Goal: Task Accomplishment & Management: Manage account settings

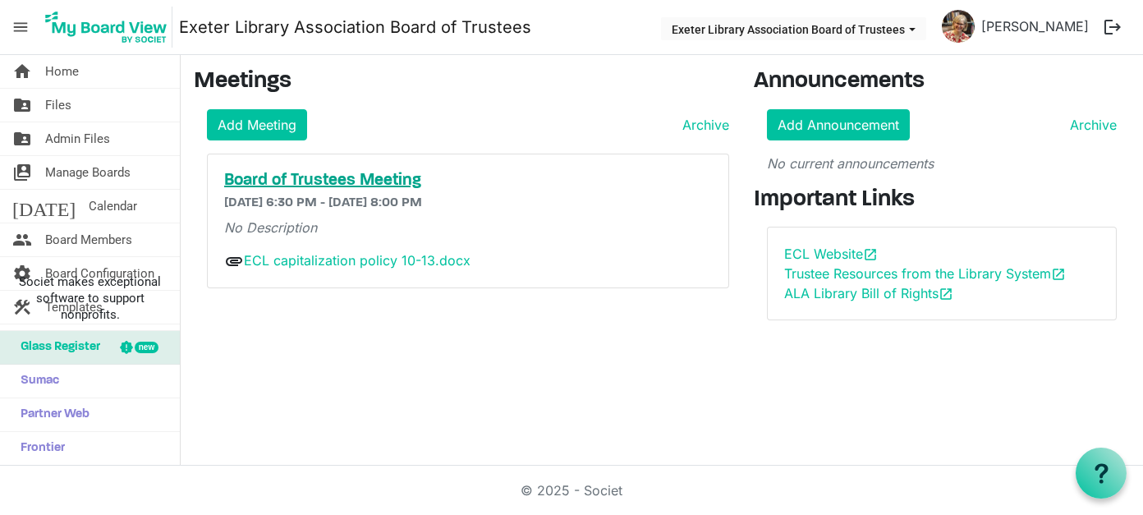
click at [320, 176] on h5 "Board of Trustees Meeting" at bounding box center [468, 181] width 488 height 20
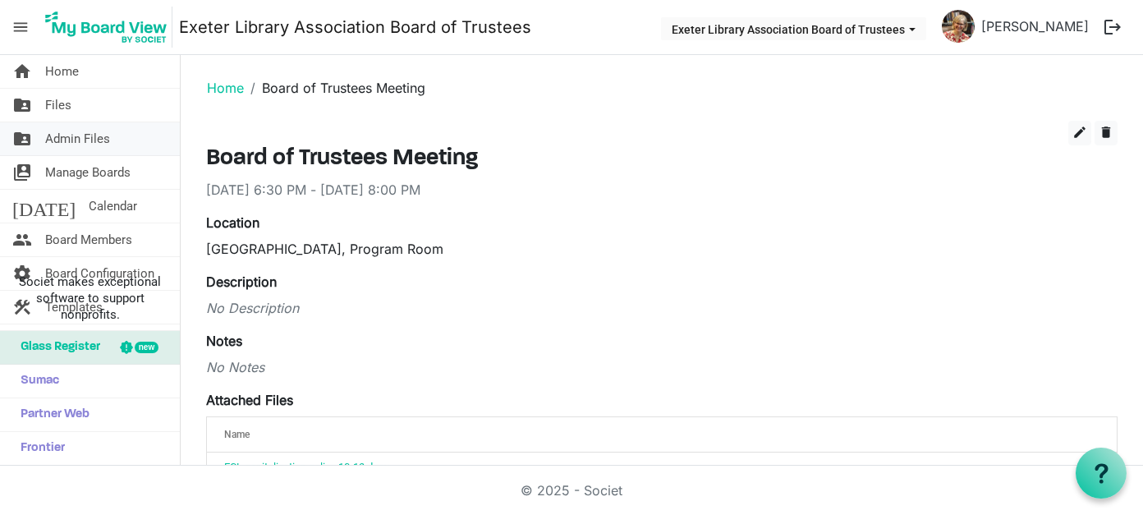
click at [56, 139] on span "Admin Files" at bounding box center [77, 138] width 65 height 33
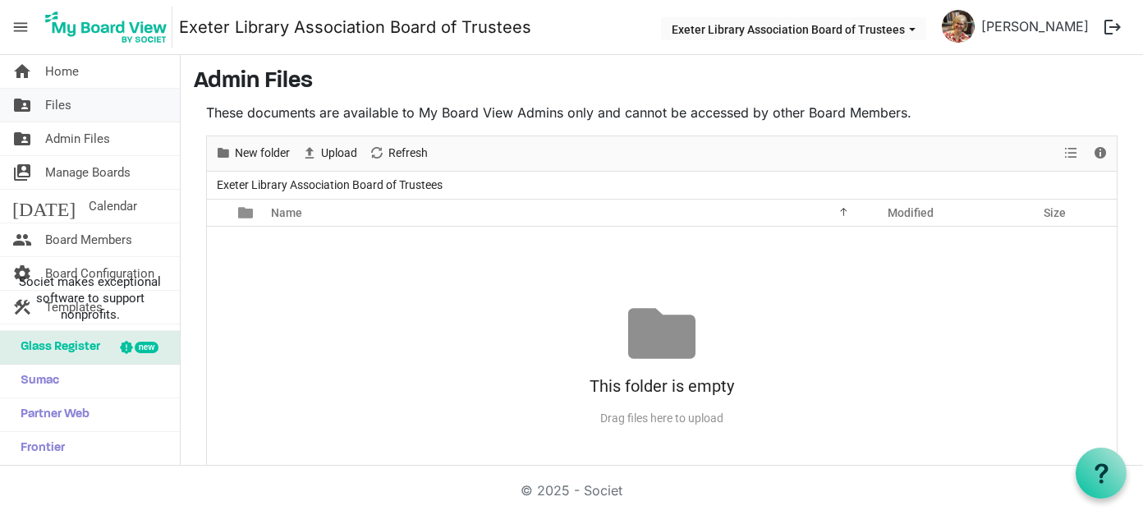
click at [60, 106] on span "Files" at bounding box center [58, 105] width 26 height 33
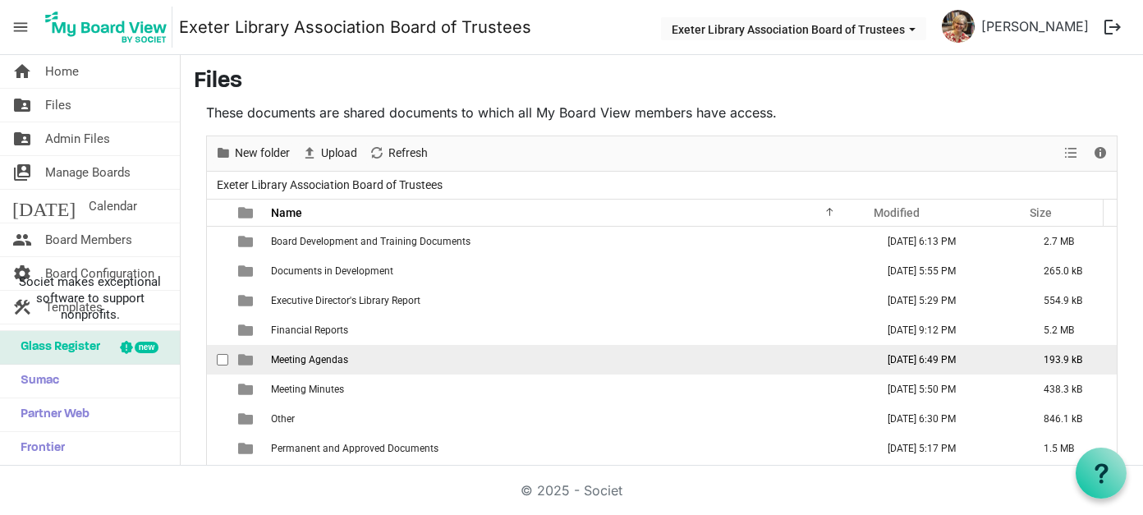
click at [310, 358] on span "Meeting Agendas" at bounding box center [309, 359] width 77 height 11
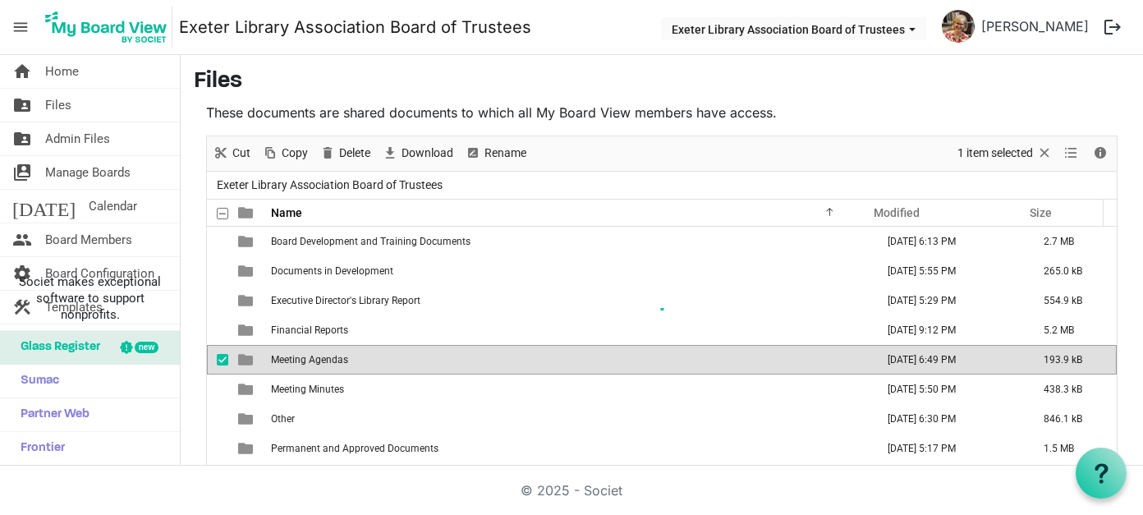
scroll to position [38, 0]
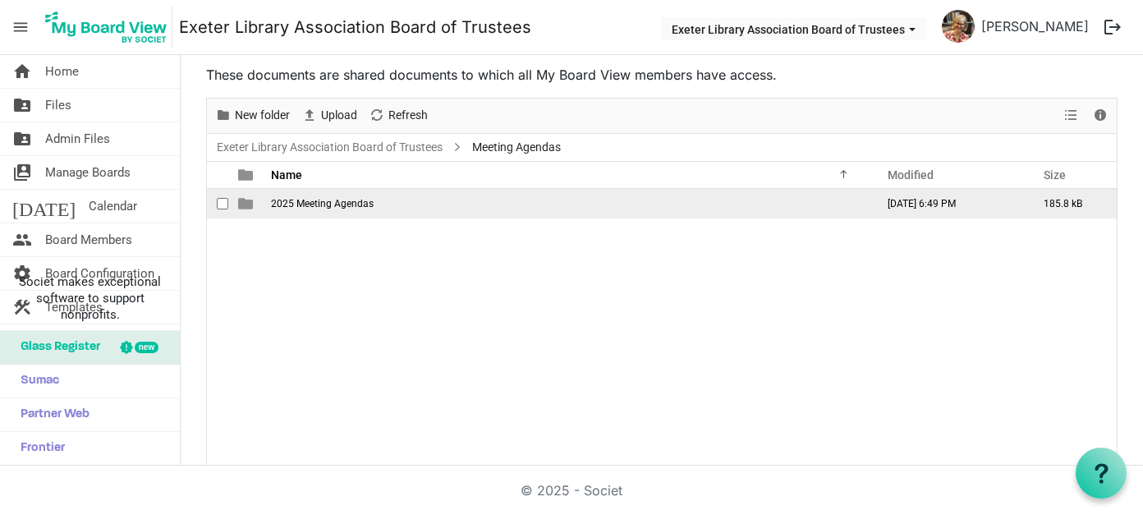
click at [311, 207] on span "2025 Meeting Agendas" at bounding box center [322, 203] width 103 height 11
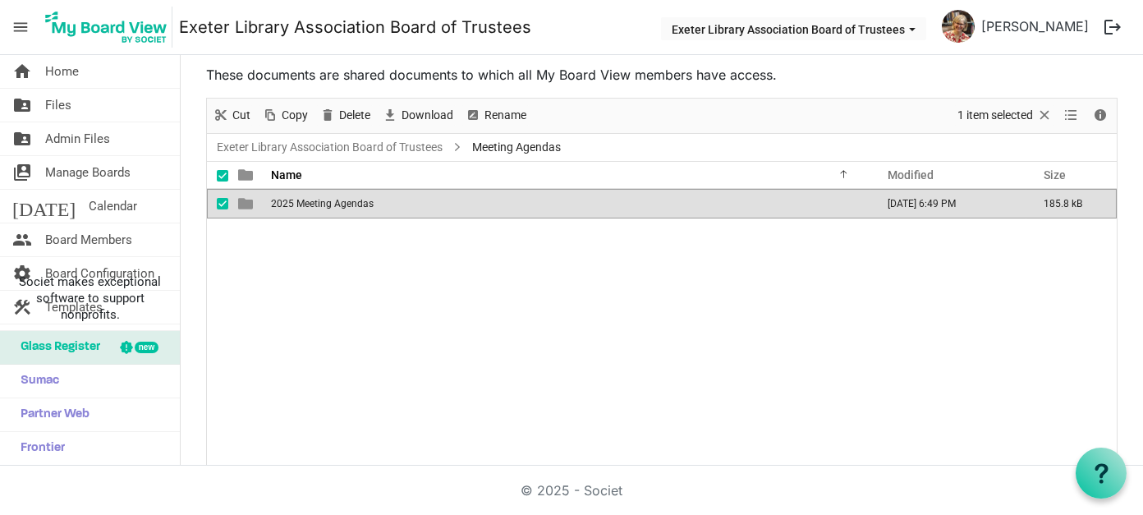
click at [311, 207] on span "2025 Meeting Agendas" at bounding box center [322, 203] width 103 height 11
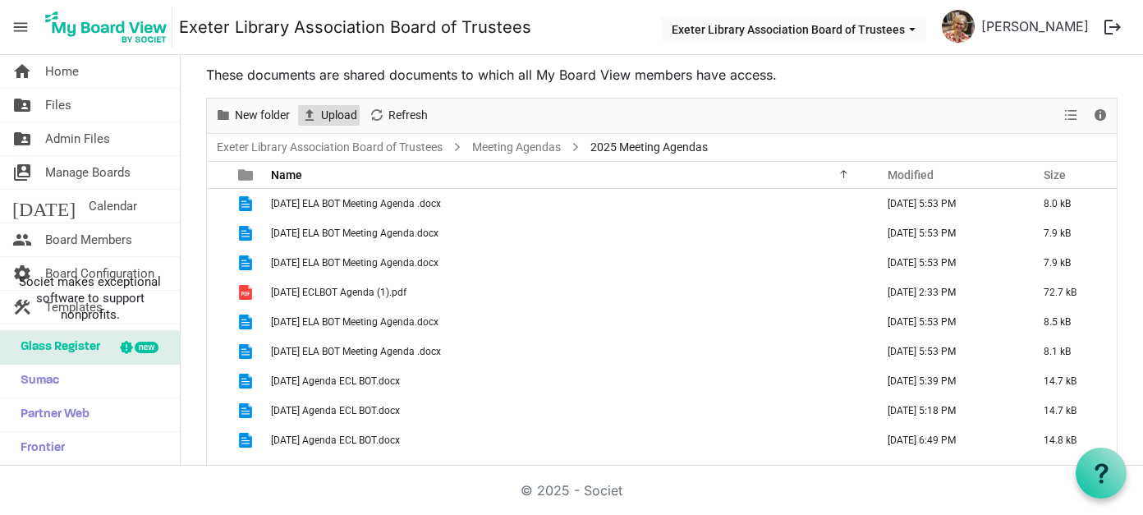
click at [346, 112] on span "Upload" at bounding box center [338, 115] width 39 height 21
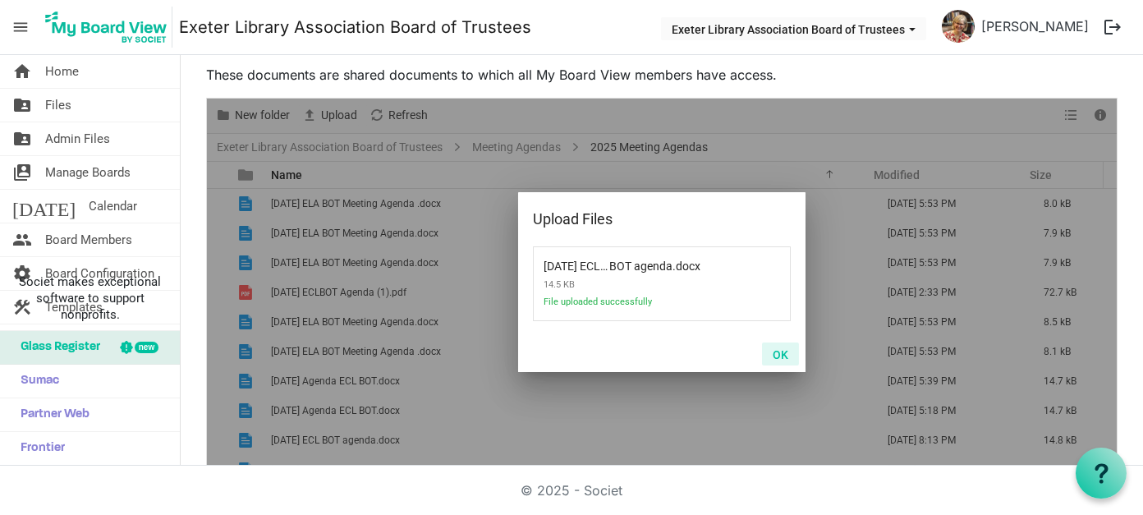
click at [772, 354] on button "OK" at bounding box center [780, 353] width 37 height 23
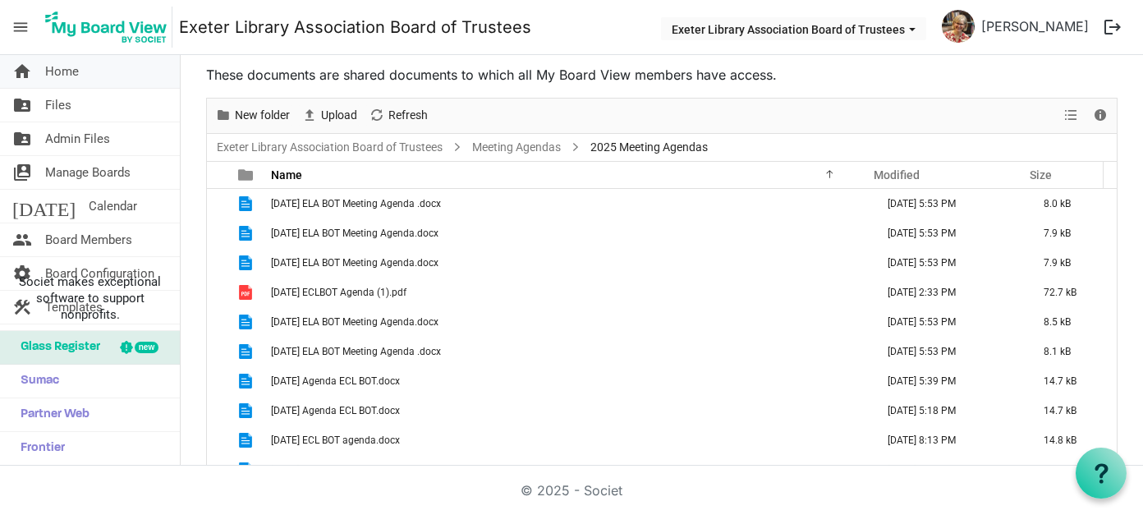
click at [76, 73] on span "Home" at bounding box center [62, 71] width 34 height 33
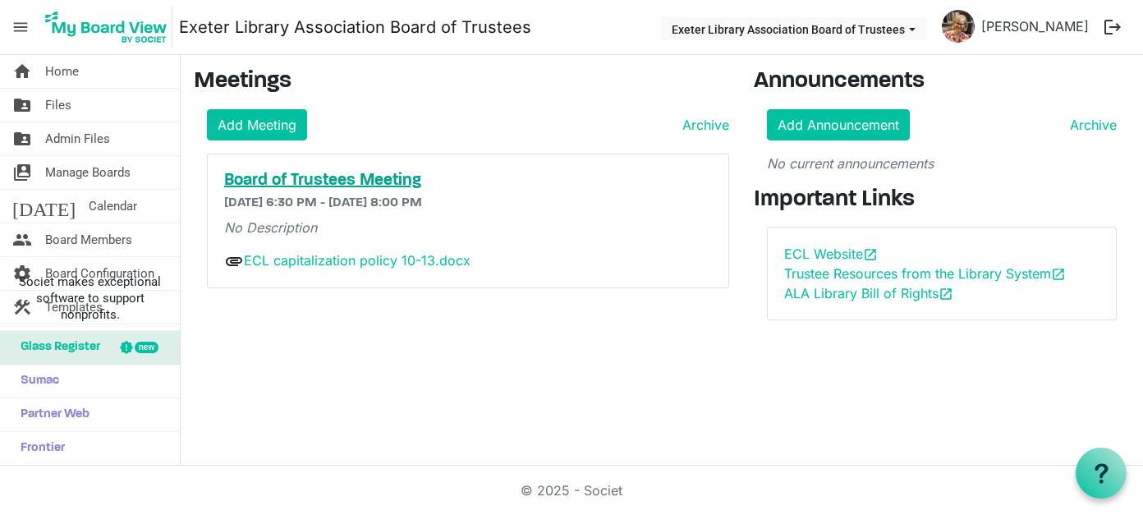
click at [326, 179] on h5 "Board of Trustees Meeting" at bounding box center [468, 181] width 488 height 20
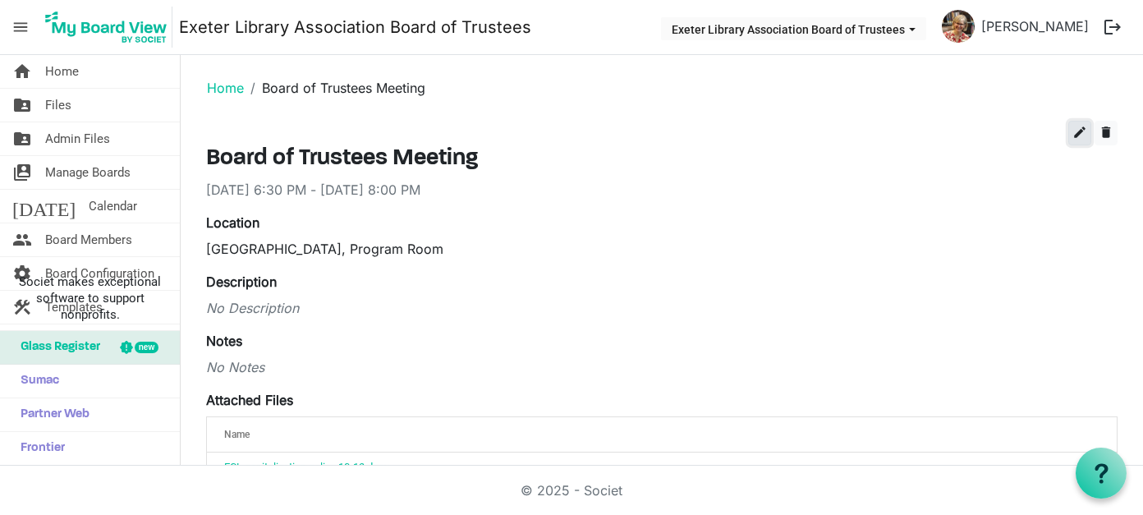
click at [1072, 133] on span "edit" at bounding box center [1079, 132] width 15 height 15
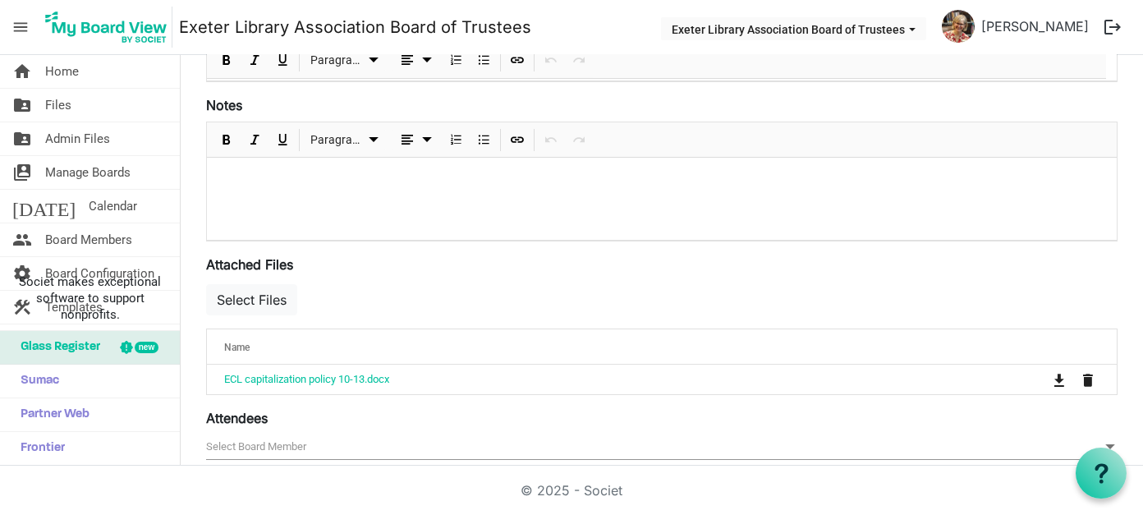
scroll to position [410, 0]
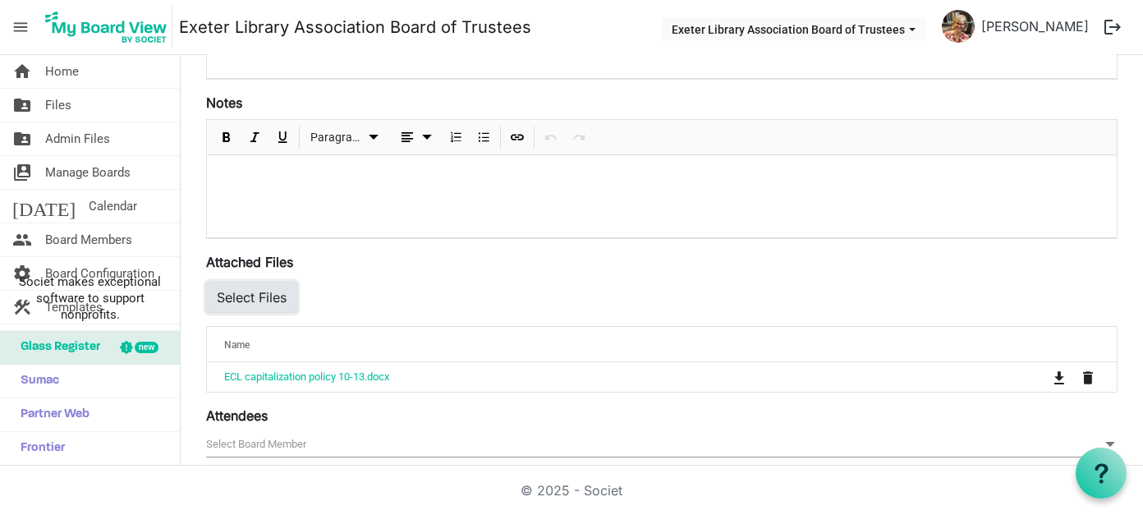
click at [248, 296] on button "Select Files" at bounding box center [251, 297] width 91 height 31
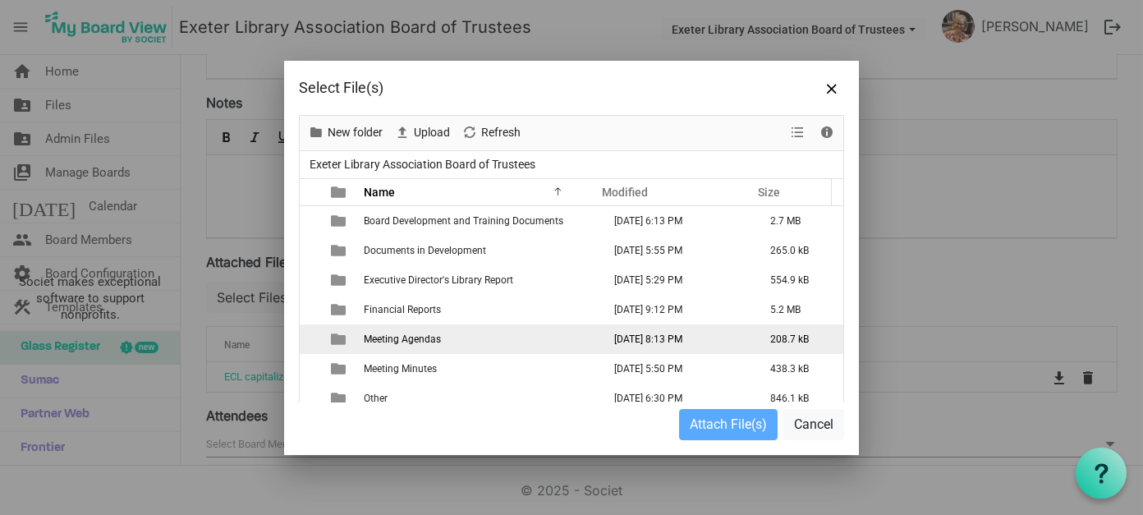
click at [401, 341] on span "Meeting Agendas" at bounding box center [402, 338] width 77 height 11
click at [442, 337] on td "Meeting Agendas" at bounding box center [478, 339] width 238 height 30
click at [443, 337] on td "Meeting Agendas" at bounding box center [478, 339] width 238 height 30
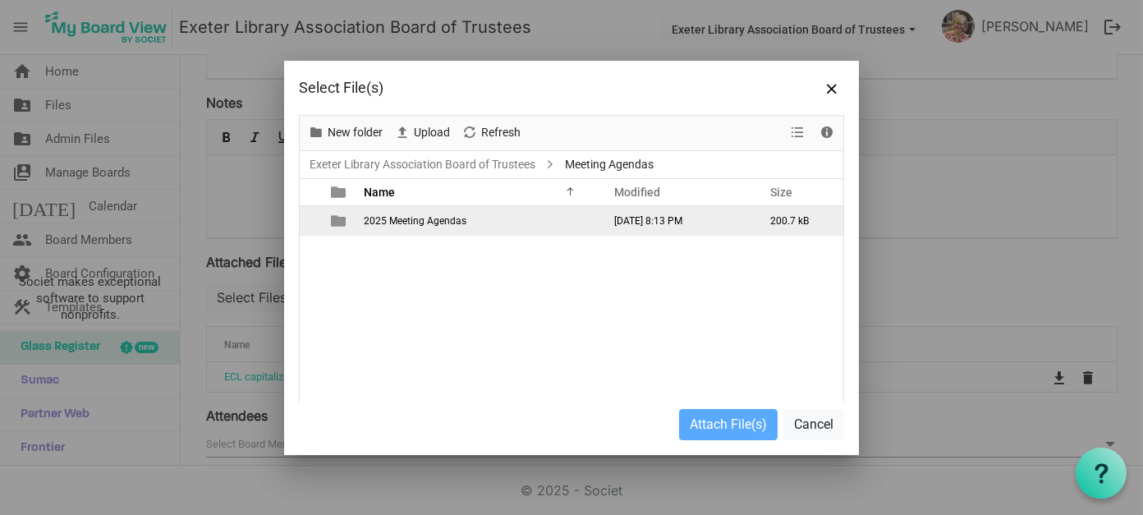
click at [414, 224] on span "2025 Meeting Agendas" at bounding box center [415, 220] width 103 height 11
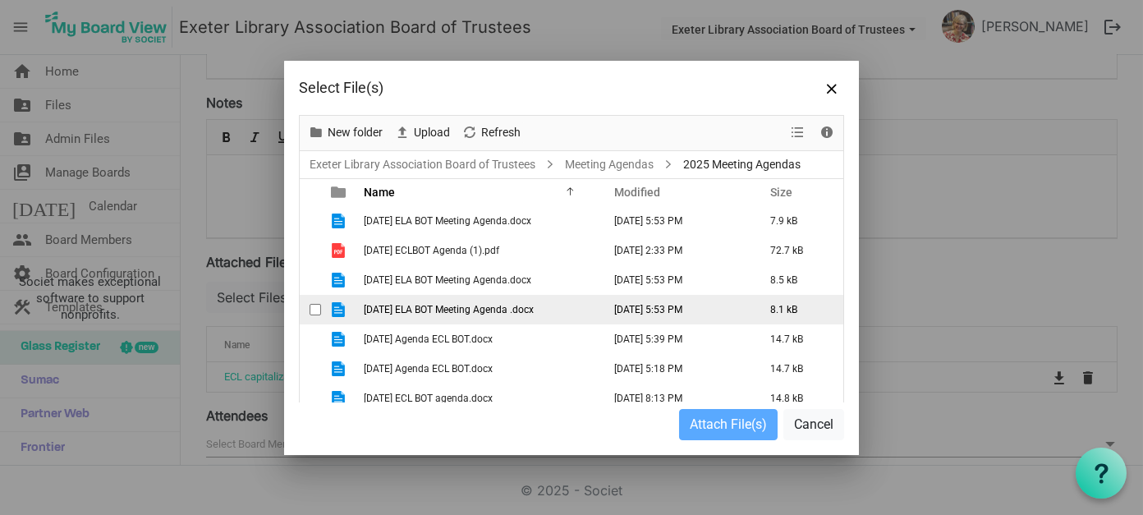
scroll to position [82, 0]
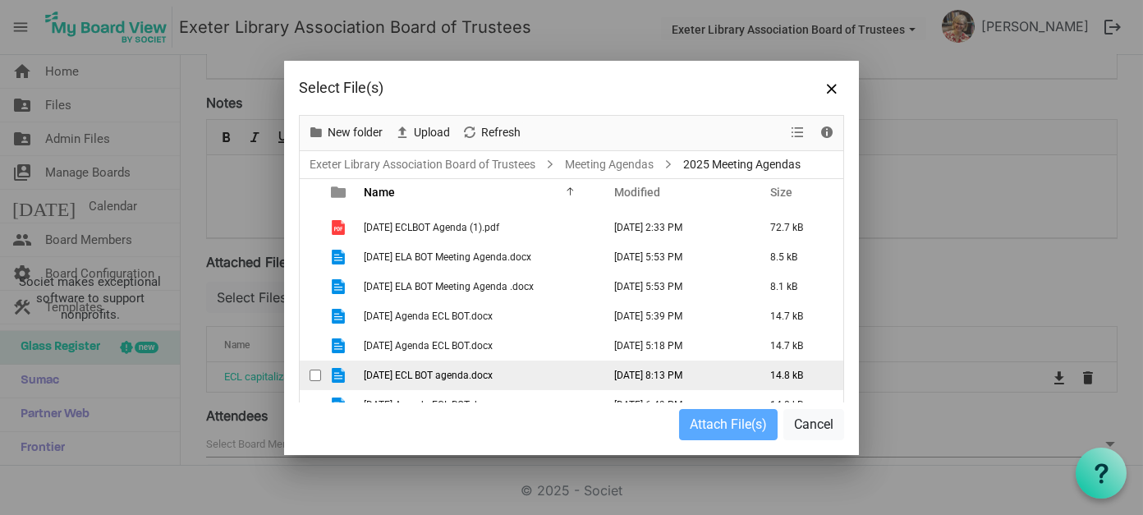
click at [416, 369] on span "[DATE] ECL BOT agenda.docx" at bounding box center [428, 374] width 129 height 11
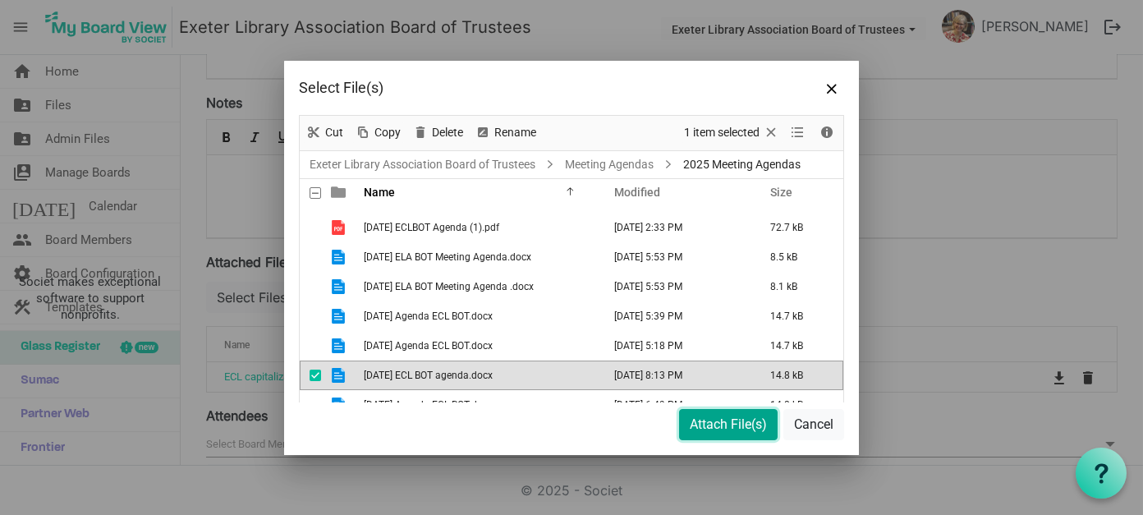
click at [731, 422] on button "Attach File(s)" at bounding box center [728, 424] width 99 height 31
